Goal: Information Seeking & Learning: Find specific fact

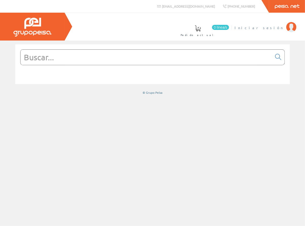
click at [277, 27] on span "Iniciar sesión" at bounding box center [258, 27] width 49 height 5
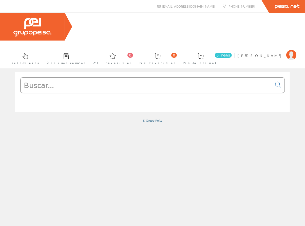
click at [113, 77] on input "text" at bounding box center [145, 84] width 251 height 15
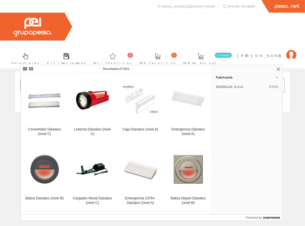
type input "daisalux"
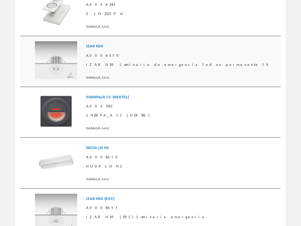
scroll to position [607, 0]
